Goal: Browse casually: Explore the website without a specific task or goal

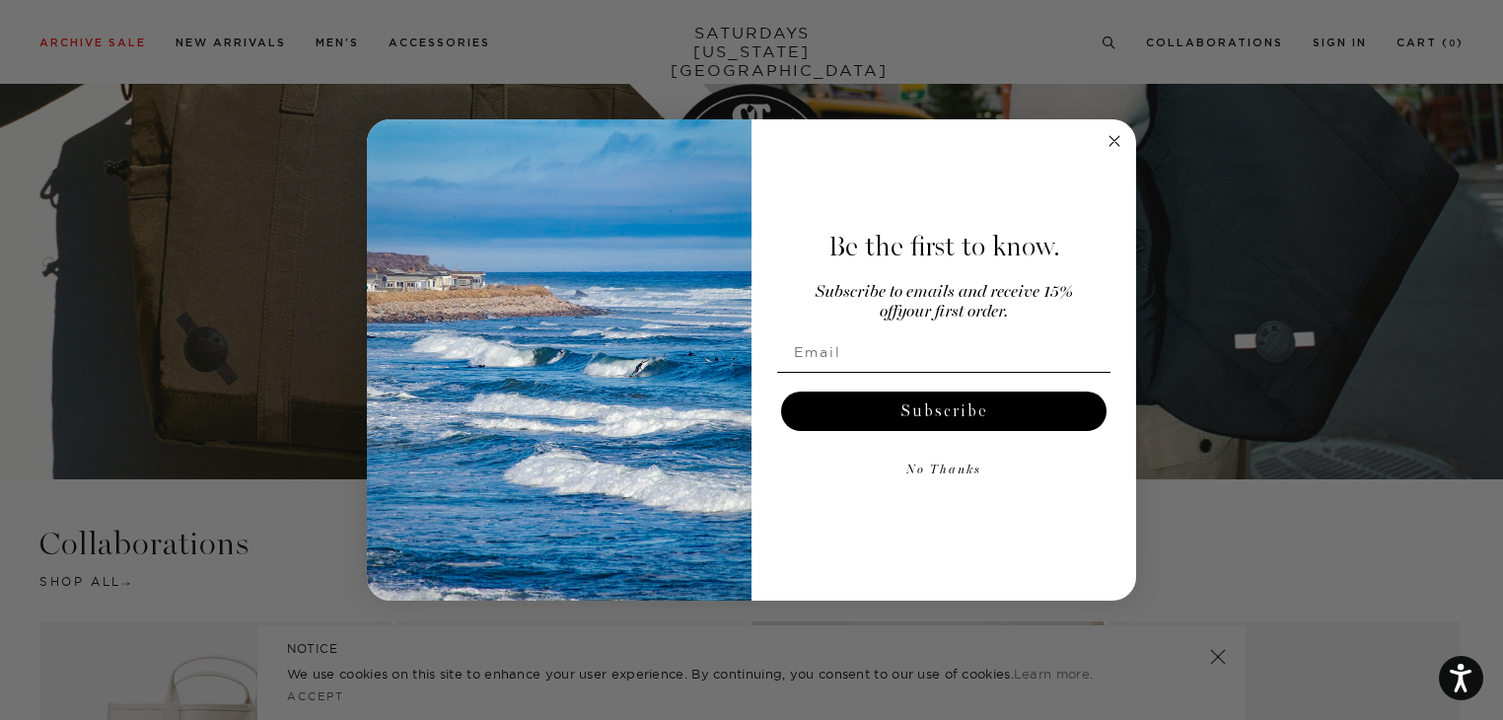
scroll to position [3551, 0]
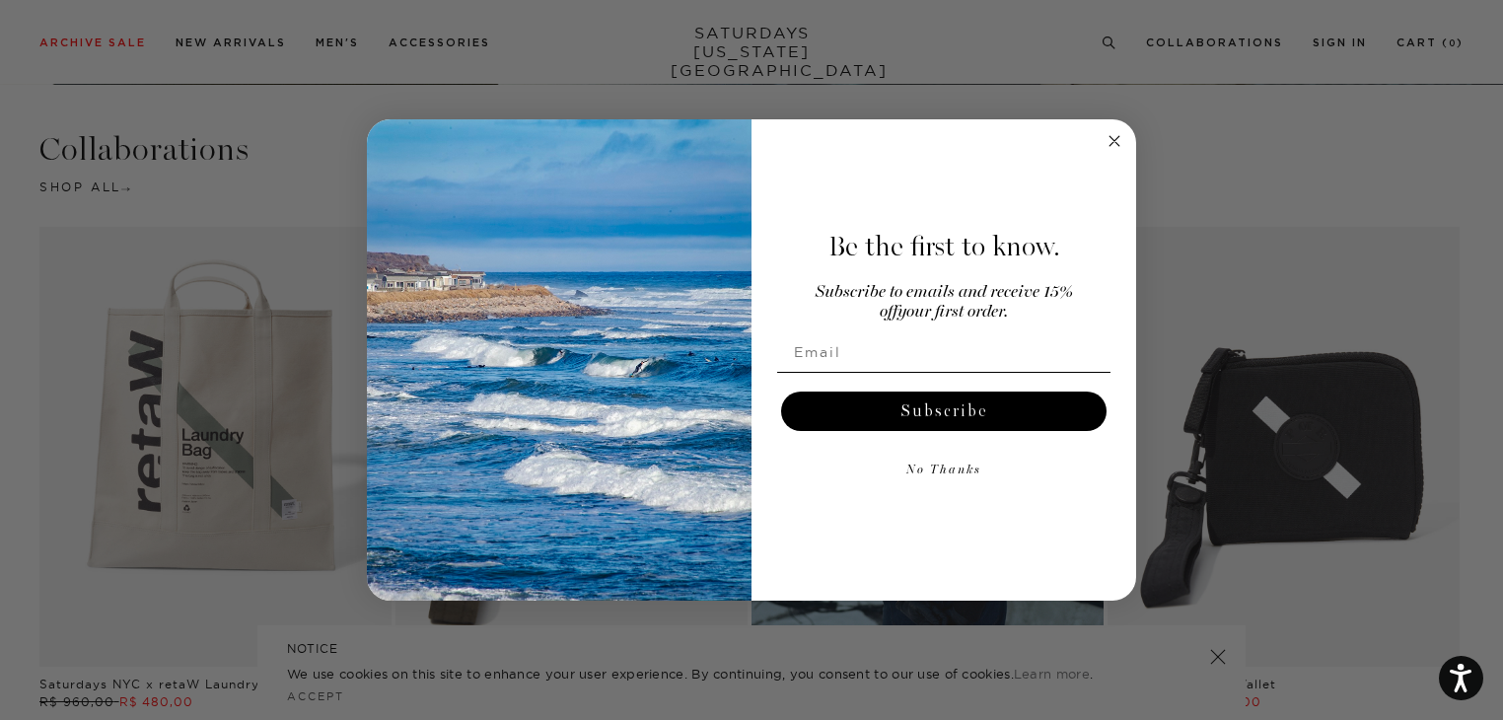
click at [1117, 145] on circle "Close dialog" at bounding box center [1115, 141] width 23 height 23
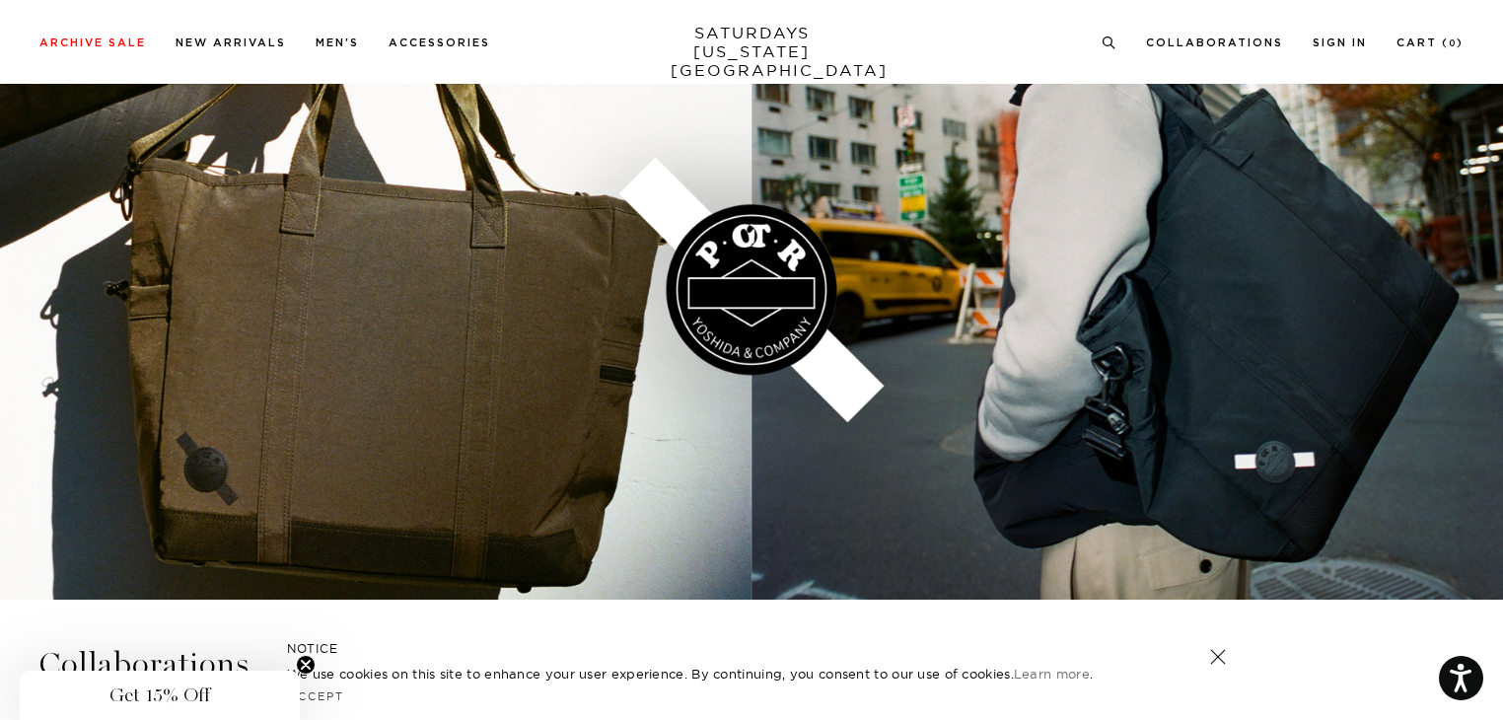
scroll to position [2444, 0]
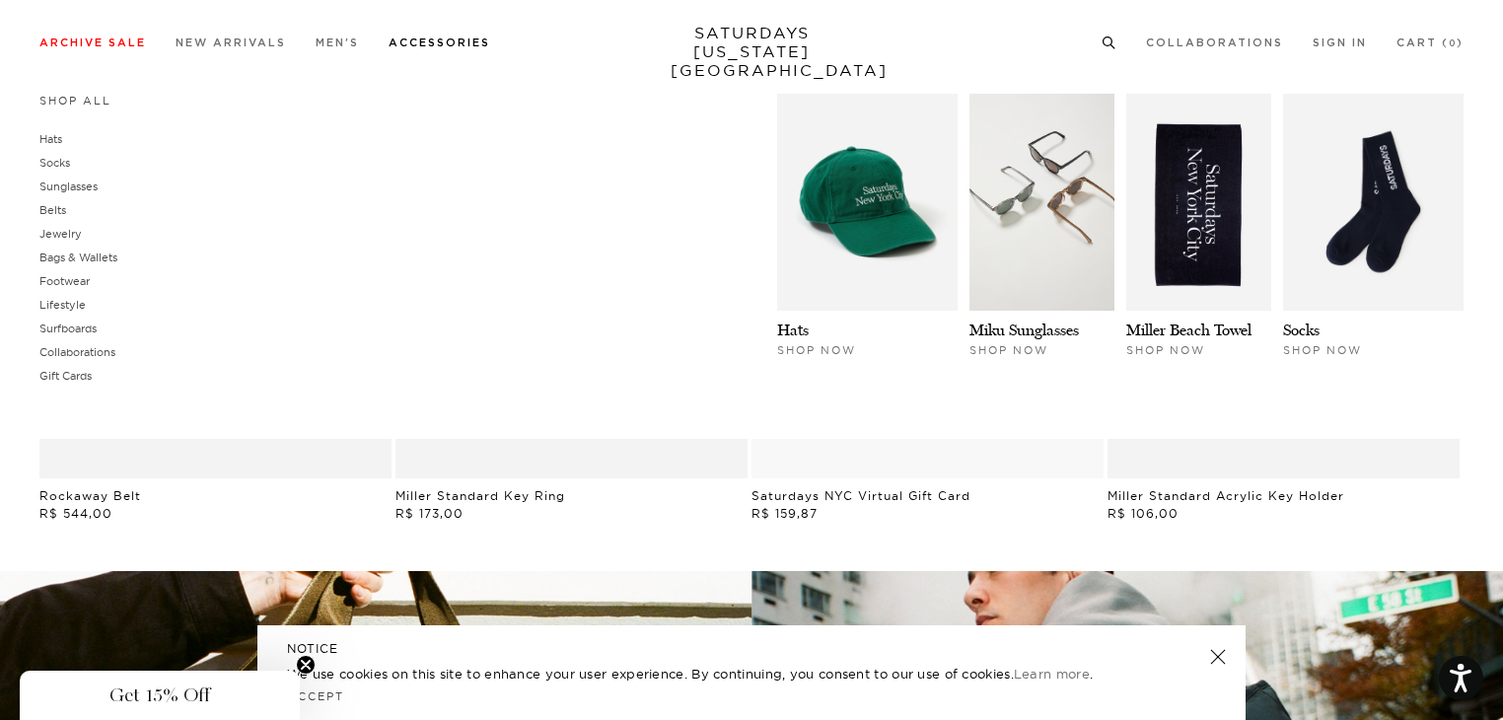
click at [458, 44] on link "Accessories" at bounding box center [440, 42] width 102 height 11
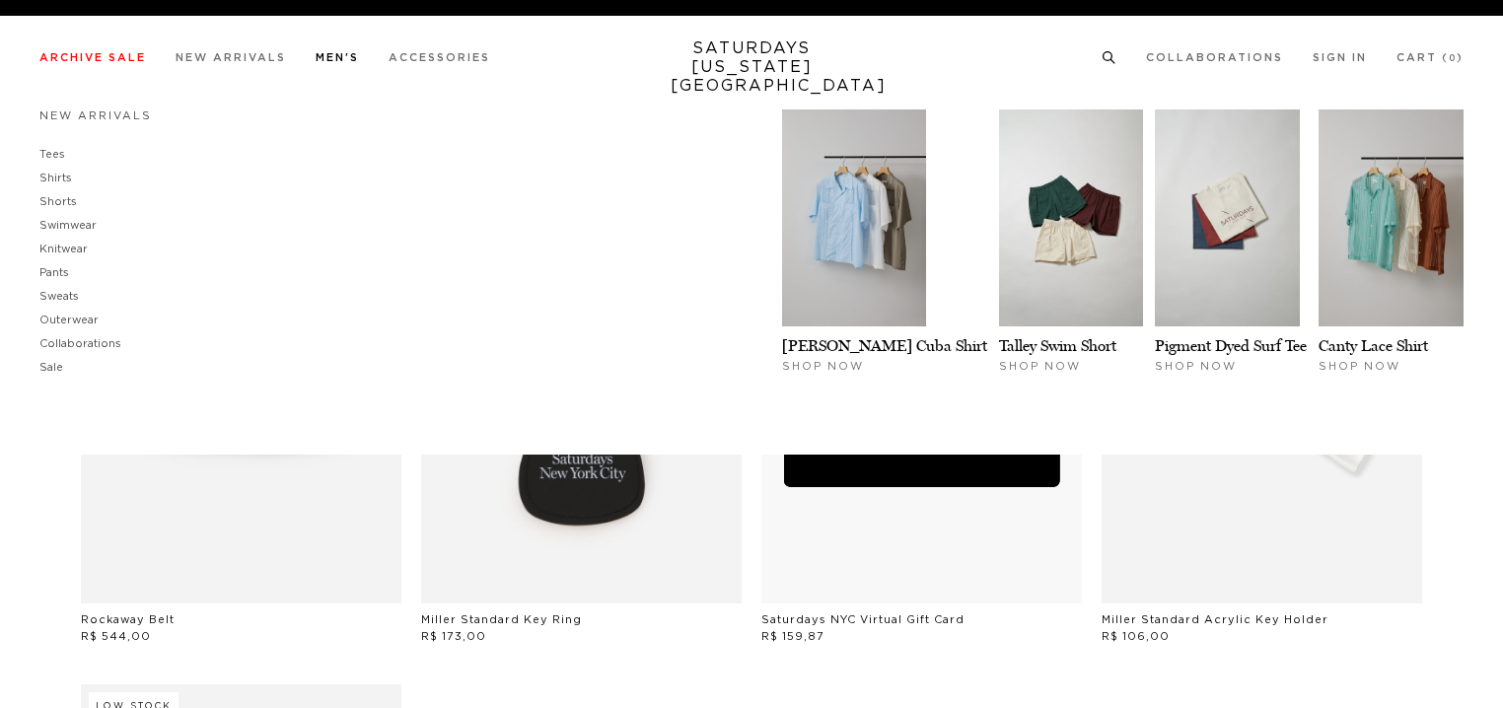
click at [337, 52] on link "Men's" at bounding box center [337, 57] width 43 height 11
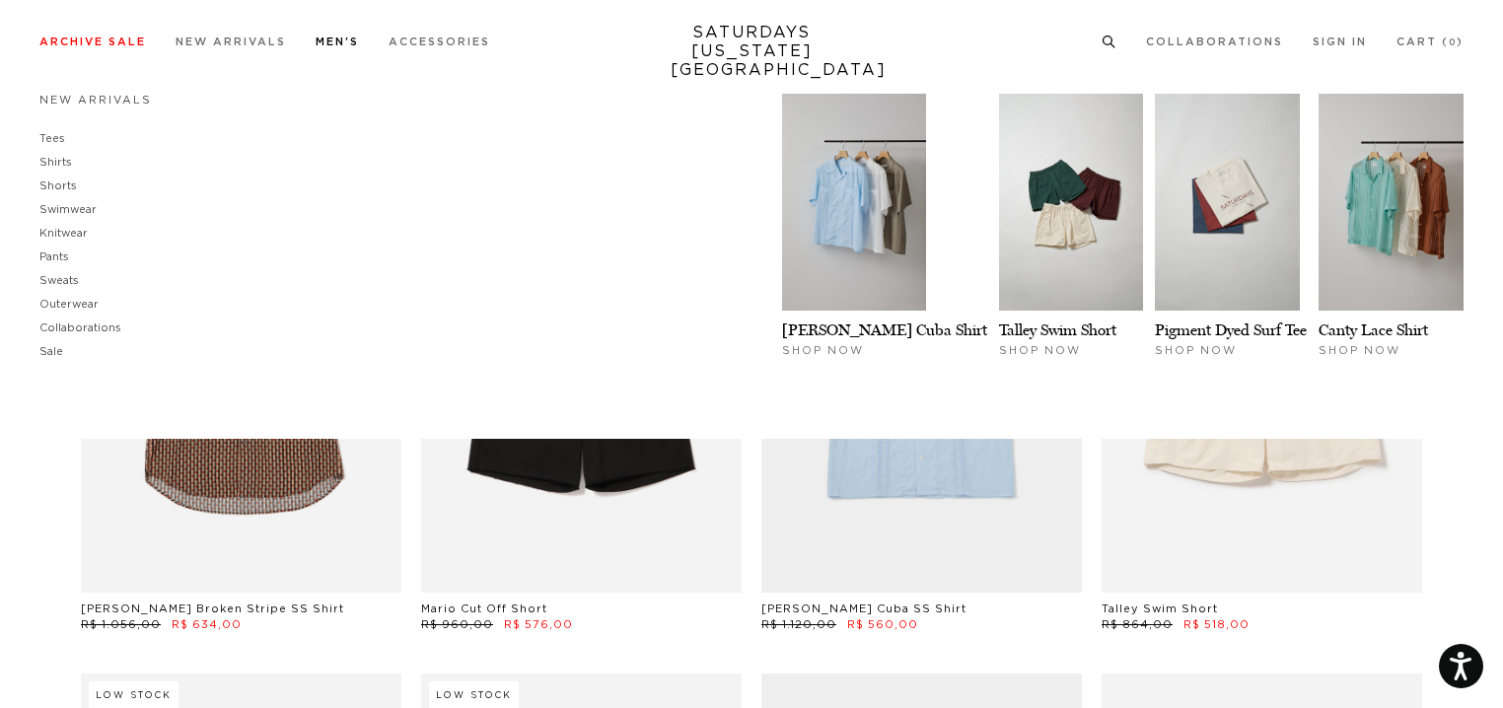
scroll to position [789, 0]
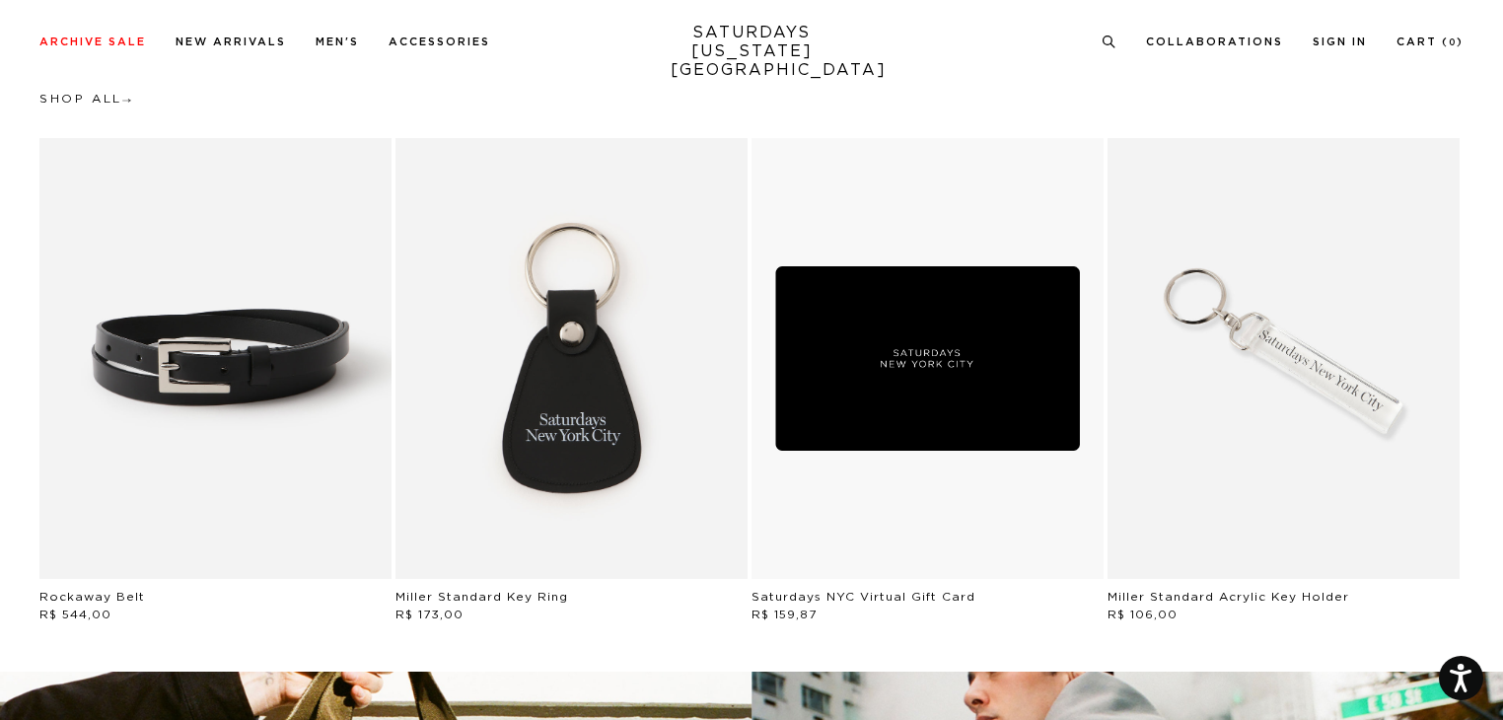
scroll to position [2444, 0]
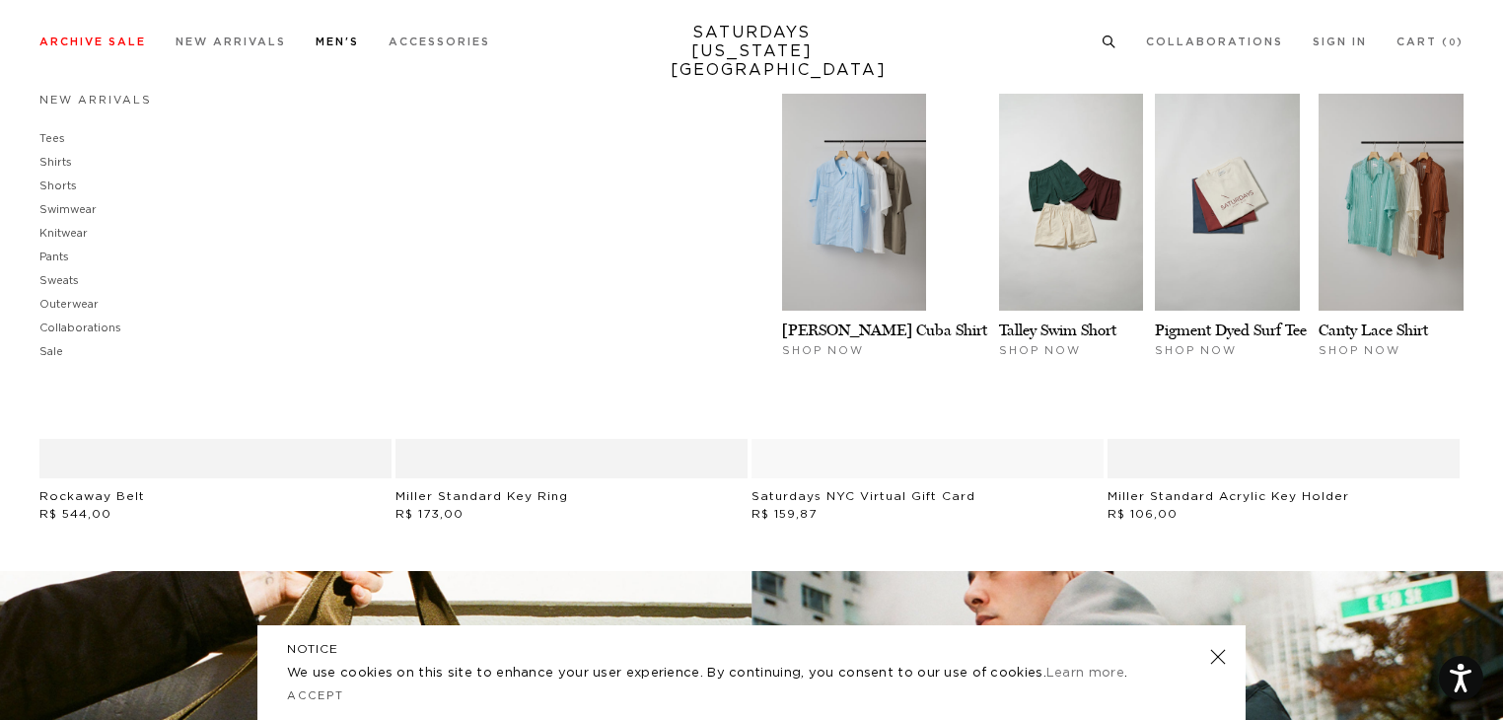
click at [352, 42] on link "Men's" at bounding box center [337, 41] width 43 height 11
